Goal: Find specific page/section: Find specific page/section

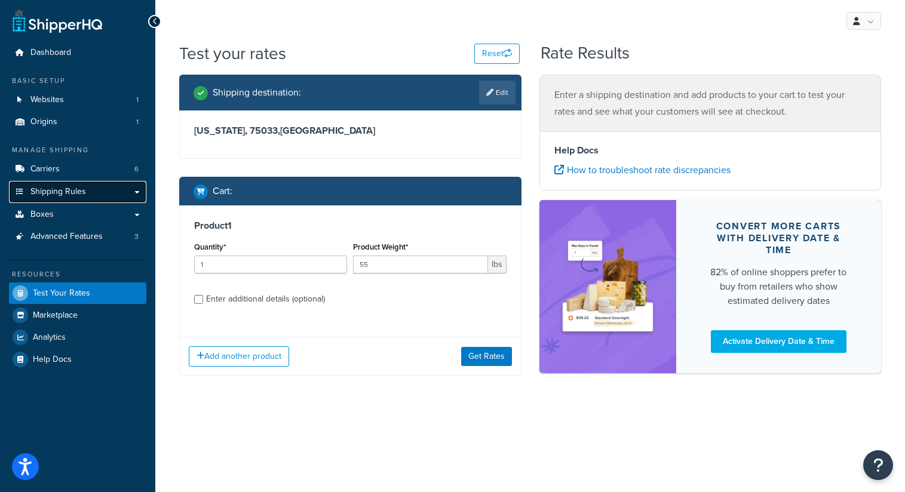
click at [73, 190] on span "Shipping Rules" at bounding box center [58, 192] width 56 height 10
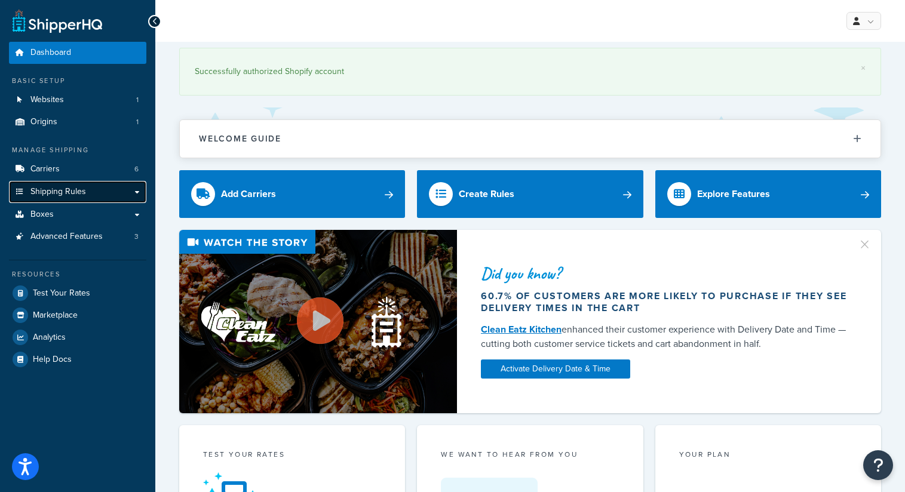
click at [83, 194] on span "Shipping Rules" at bounding box center [58, 192] width 56 height 10
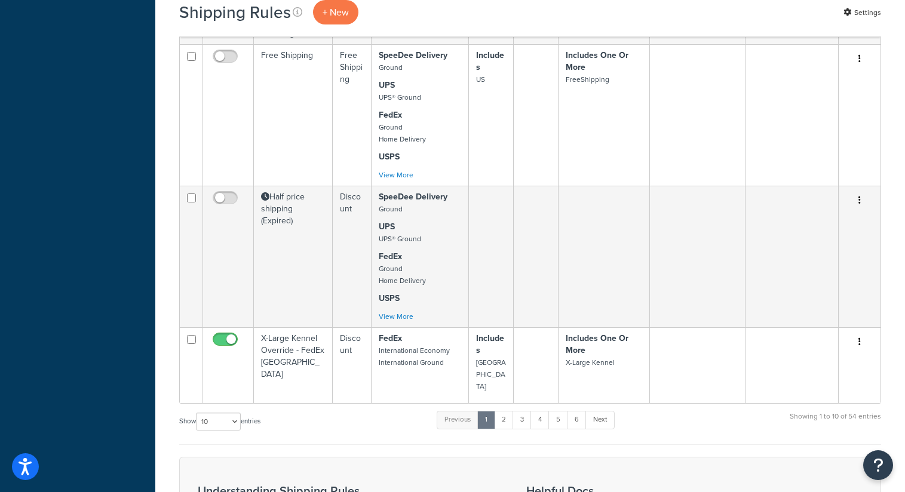
scroll to position [643, 0]
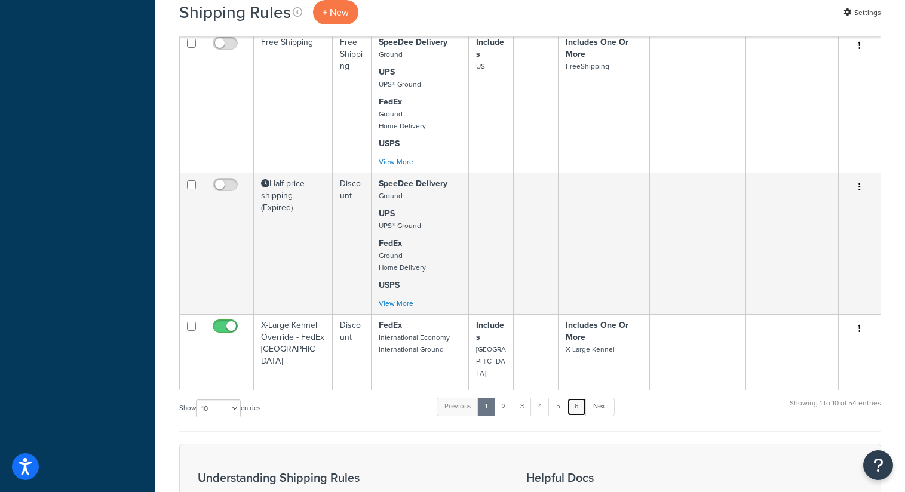
click at [578, 398] on link "6" at bounding box center [577, 407] width 20 height 18
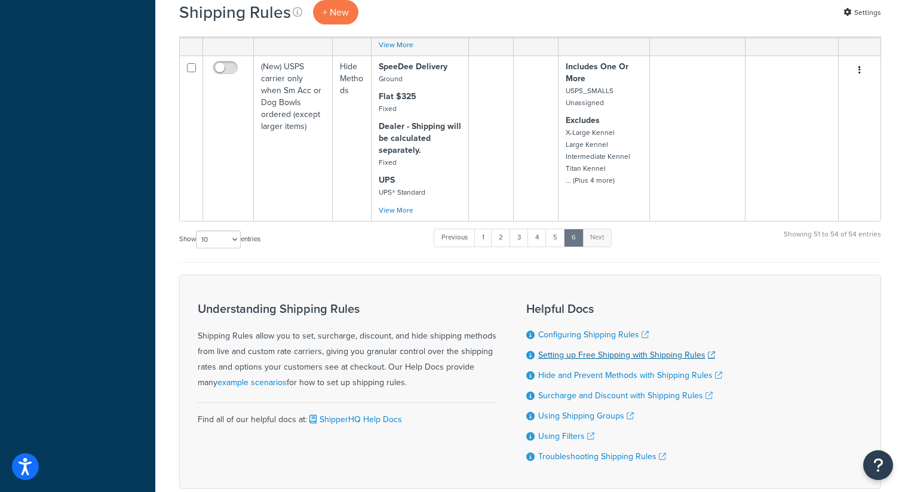
scroll to position [661, 0]
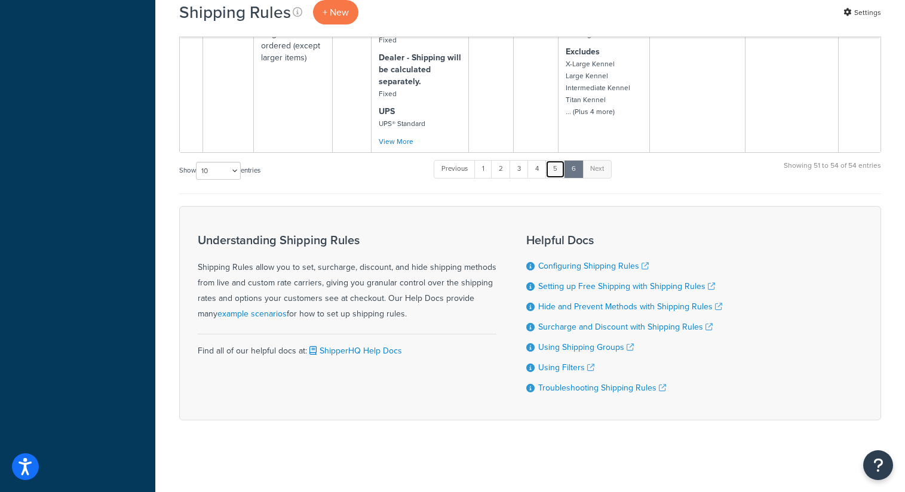
click at [560, 169] on link "5" at bounding box center [555, 169] width 20 height 18
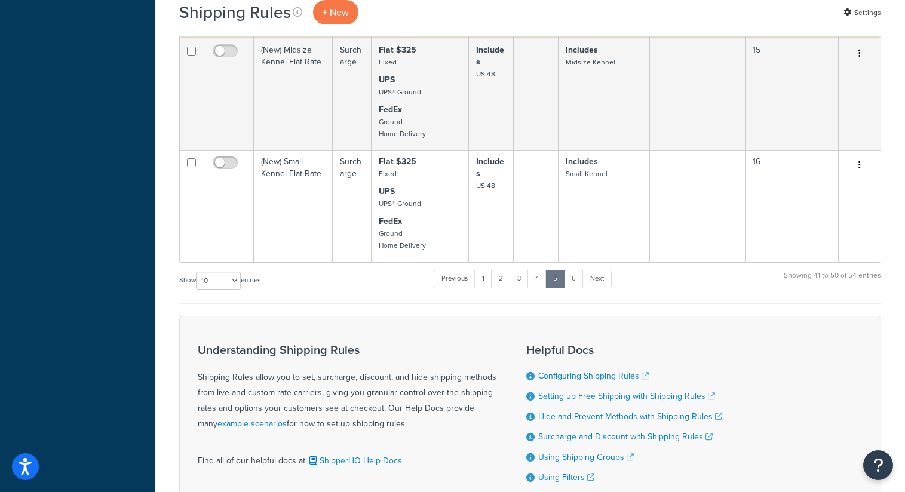
scroll to position [875, 0]
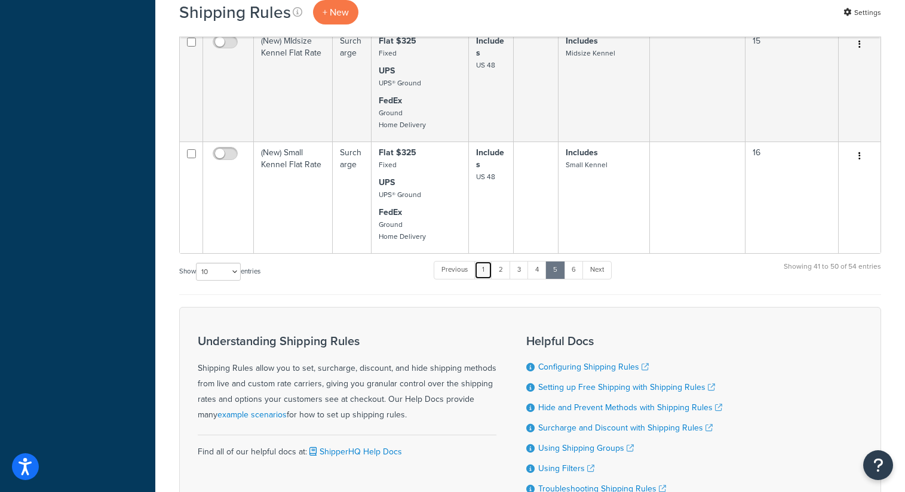
click at [490, 279] on link "1" at bounding box center [483, 270] width 18 height 18
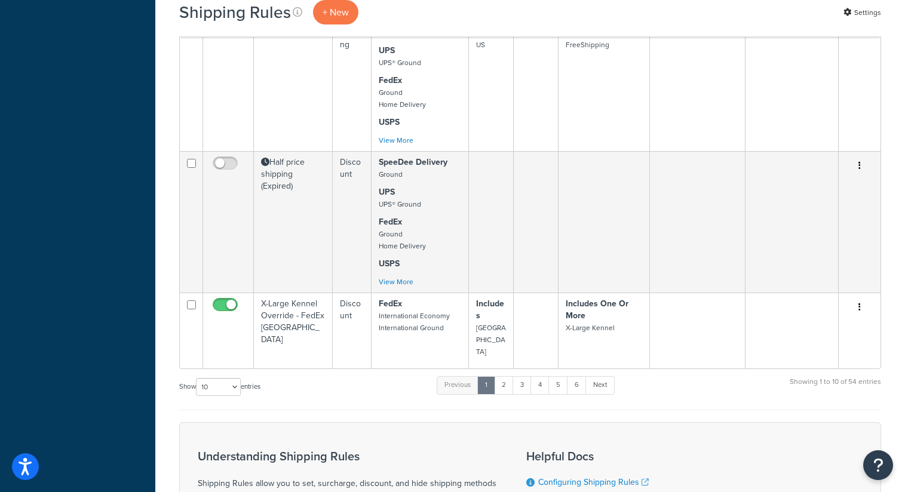
scroll to position [692, 0]
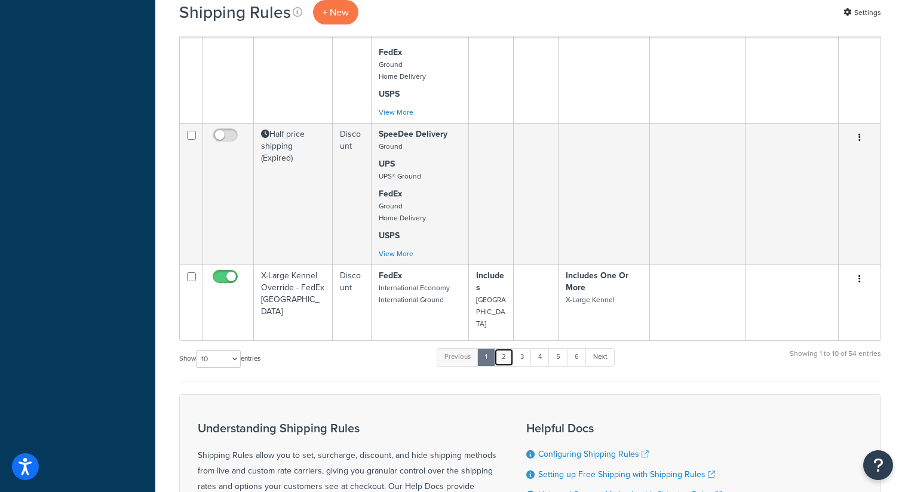
click at [507, 348] on link "2" at bounding box center [504, 357] width 20 height 18
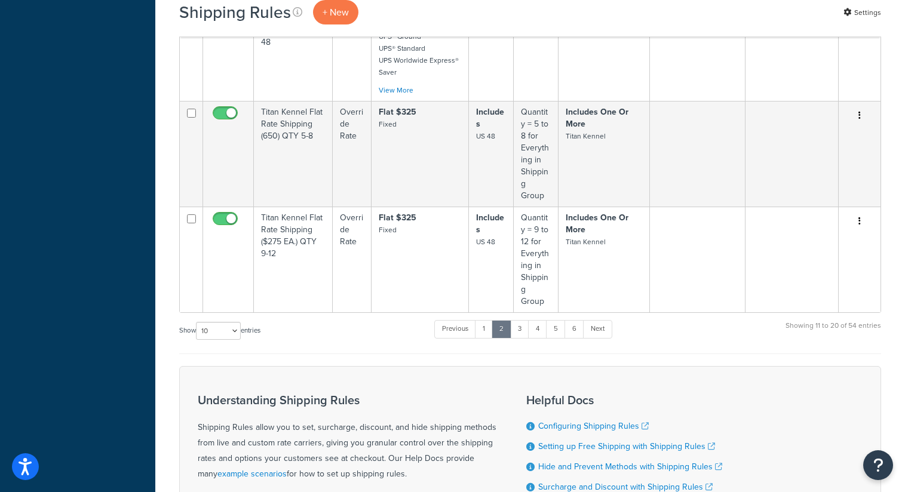
scroll to position [976, 0]
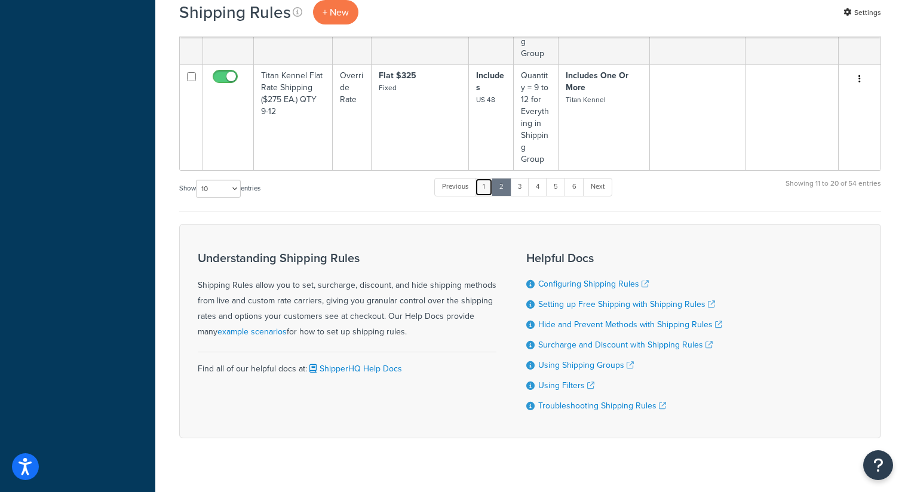
click at [482, 178] on link "1" at bounding box center [484, 187] width 18 height 18
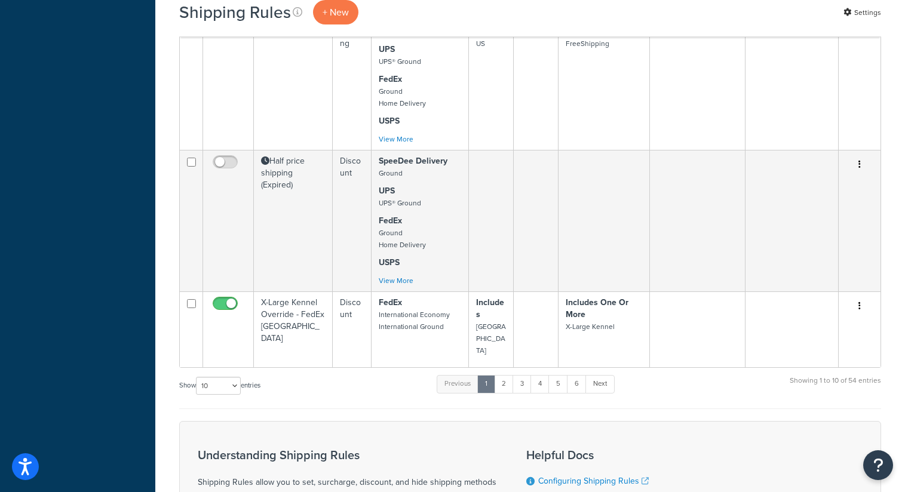
scroll to position [666, 0]
click at [507, 375] on link "2" at bounding box center [504, 384] width 20 height 18
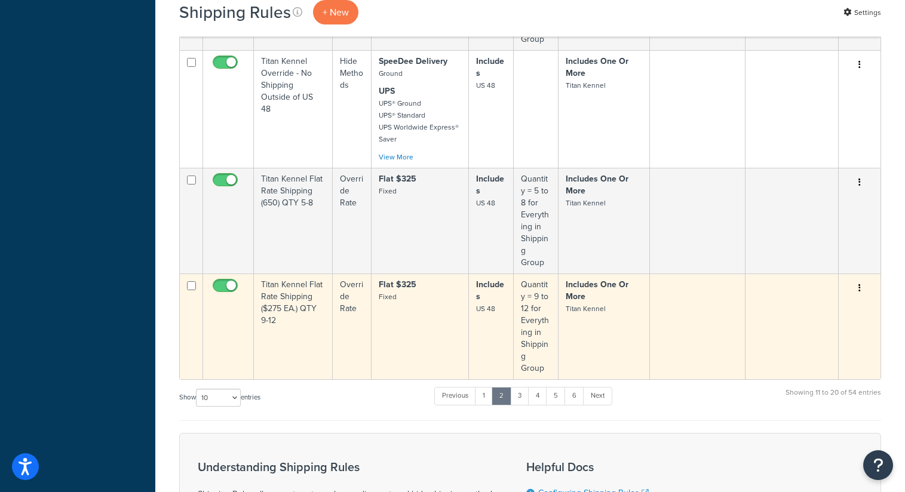
scroll to position [769, 0]
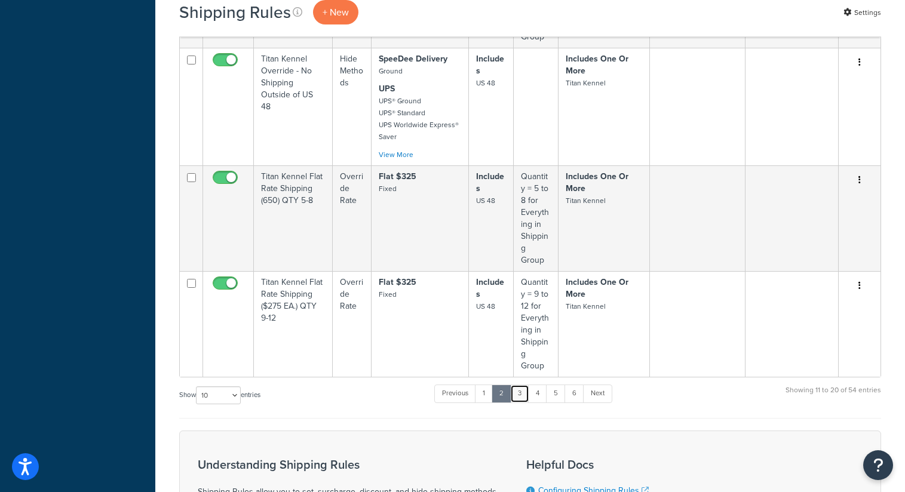
click at [527, 385] on link "3" at bounding box center [519, 394] width 19 height 18
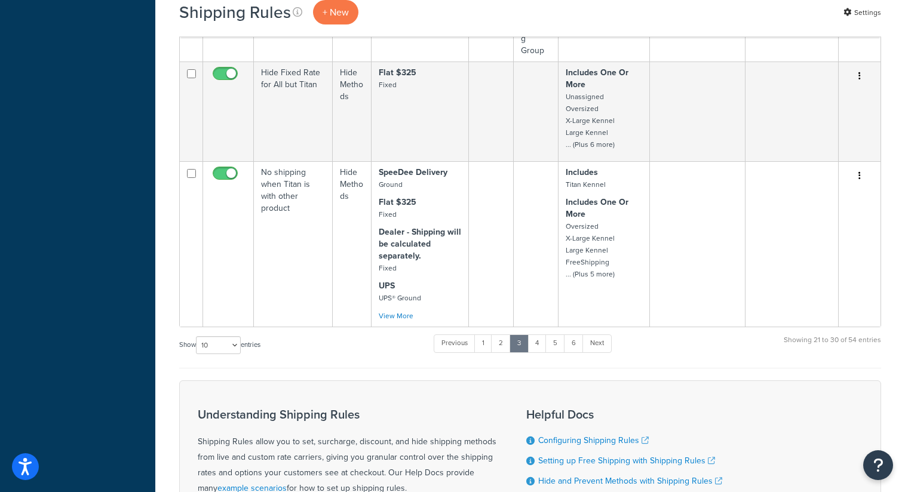
scroll to position [1048, 0]
click at [539, 333] on link "4" at bounding box center [536, 342] width 19 height 18
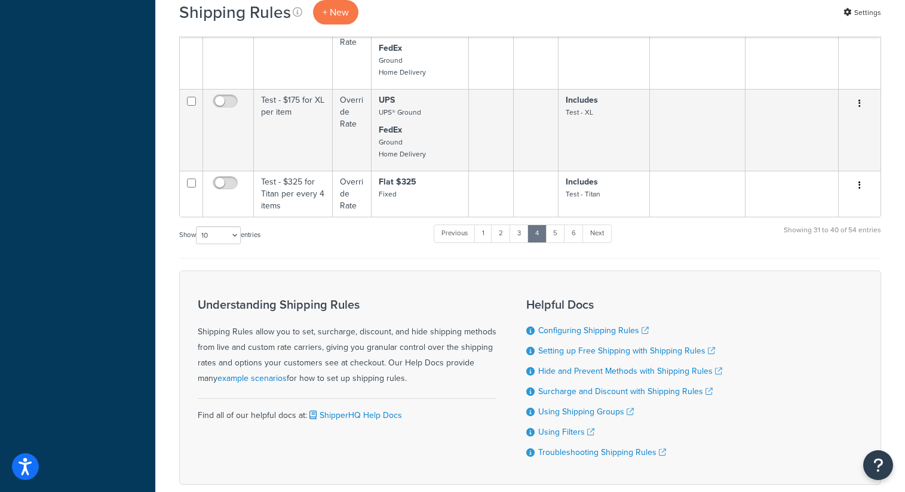
scroll to position [1087, 0]
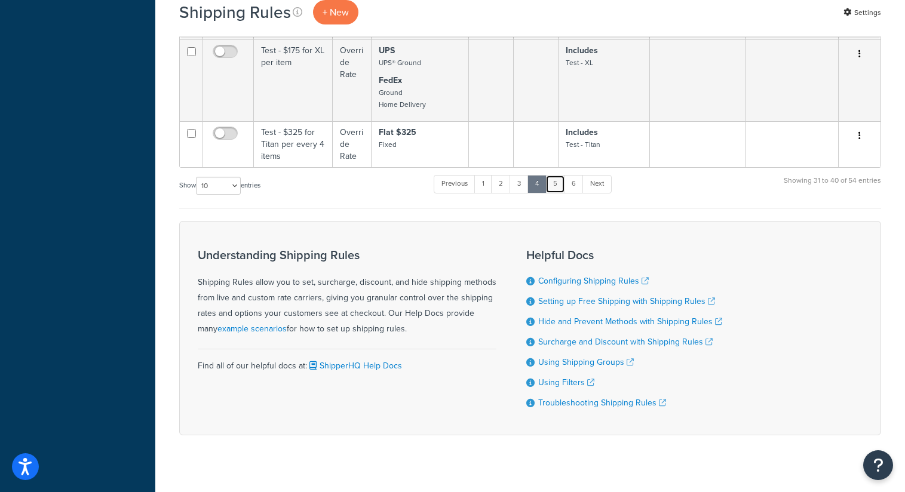
click at [555, 193] on link "5" at bounding box center [555, 184] width 20 height 18
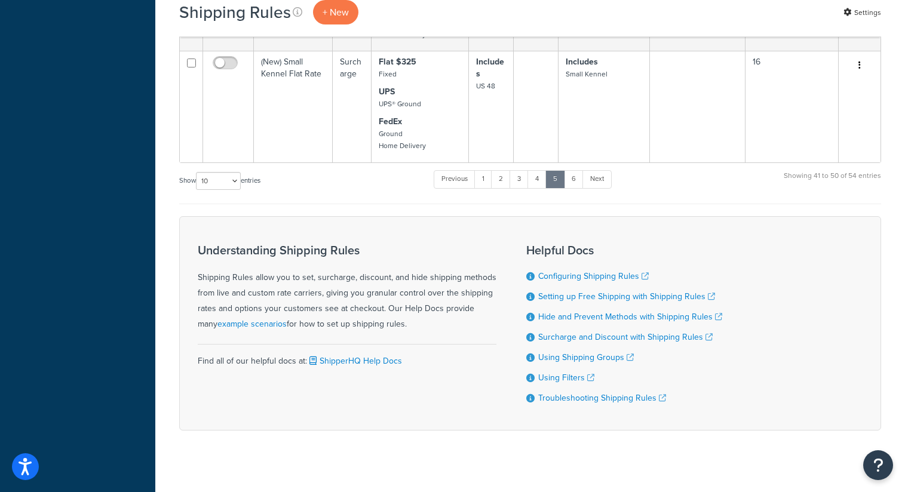
scroll to position [964, 0]
